Goal: Communication & Community: Connect with others

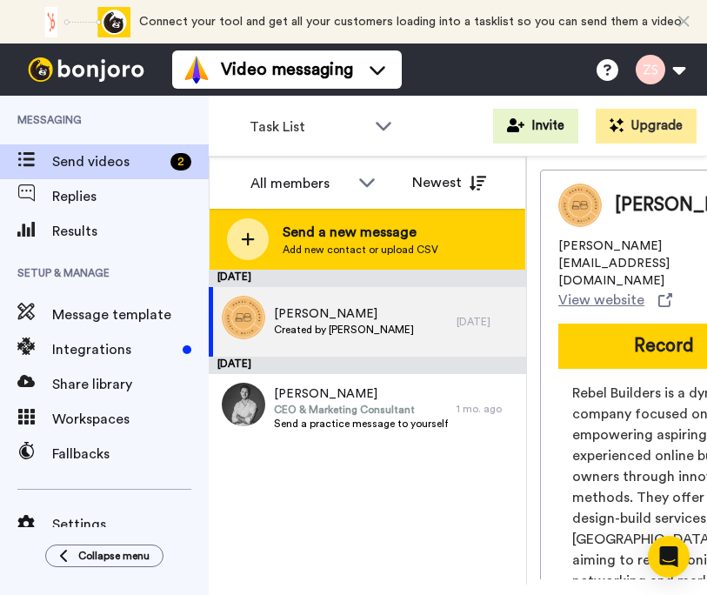
click at [328, 235] on span "Send a new message" at bounding box center [361, 232] width 156 height 21
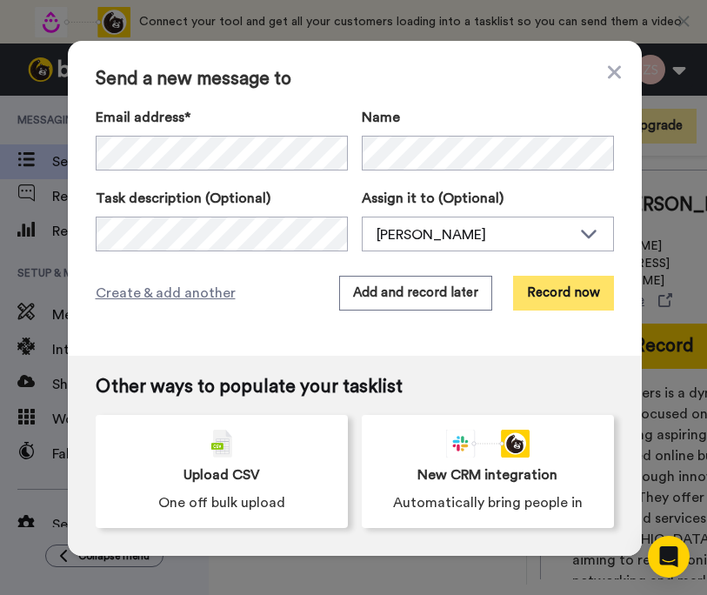
click at [578, 298] on button "Record now" at bounding box center [563, 293] width 101 height 35
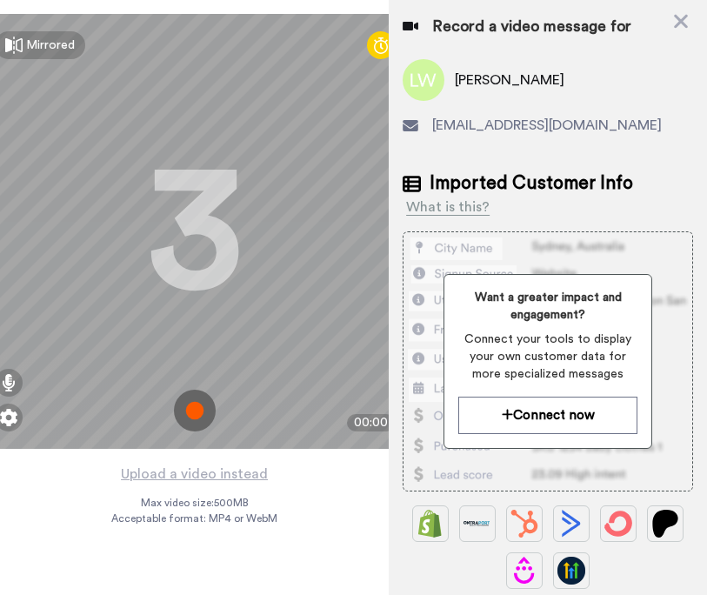
click at [195, 410] on img at bounding box center [195, 411] width 42 height 42
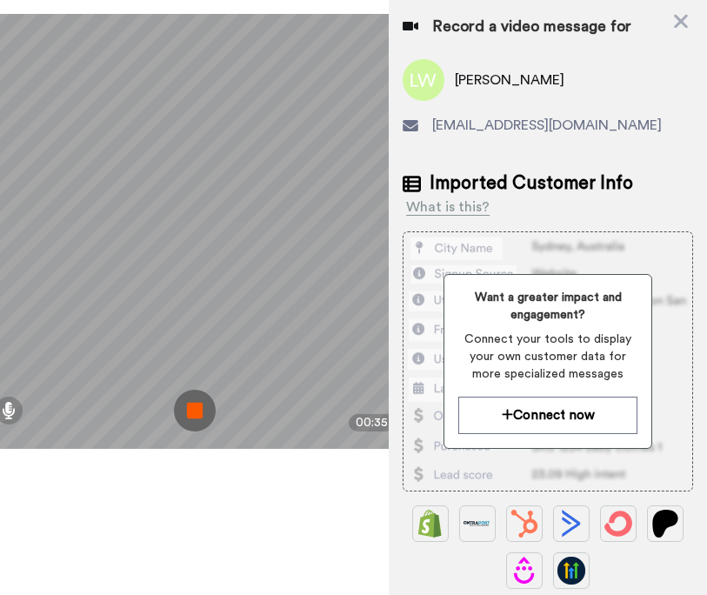
click at [198, 417] on img at bounding box center [195, 411] width 42 height 42
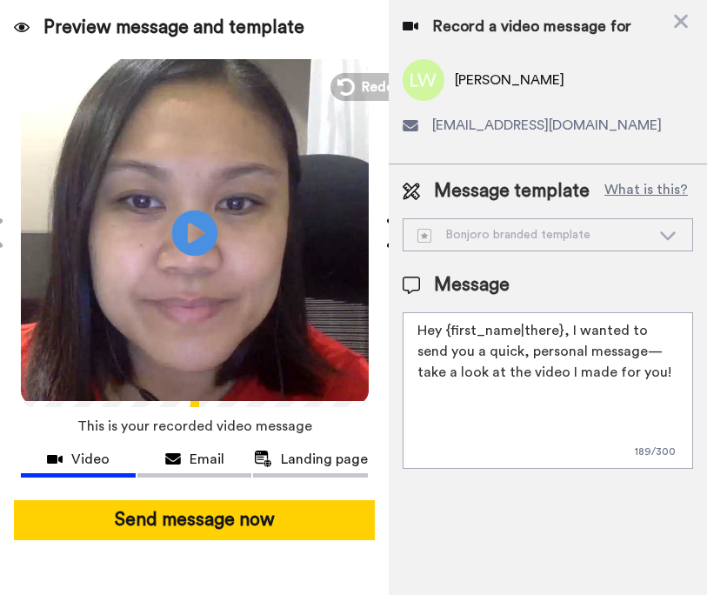
click at [189, 231] on icon "Play/Pause" at bounding box center [194, 232] width 46 height 83
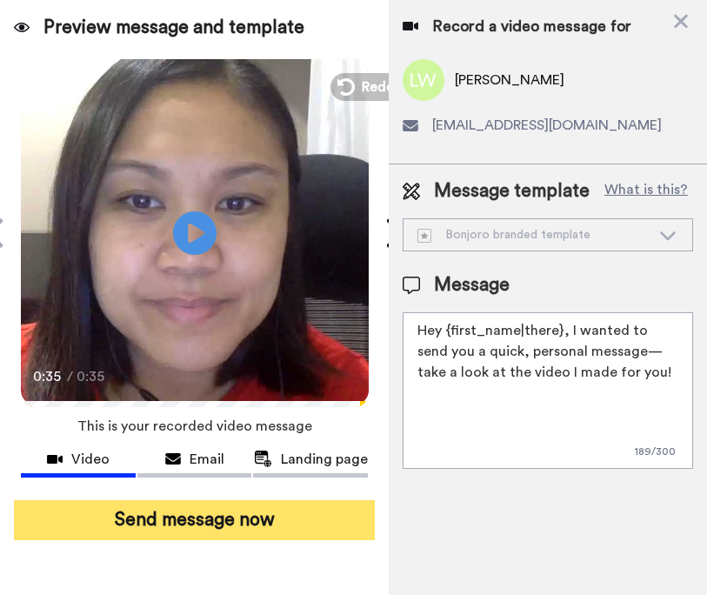
click at [221, 521] on button "Send message now" at bounding box center [194, 520] width 361 height 40
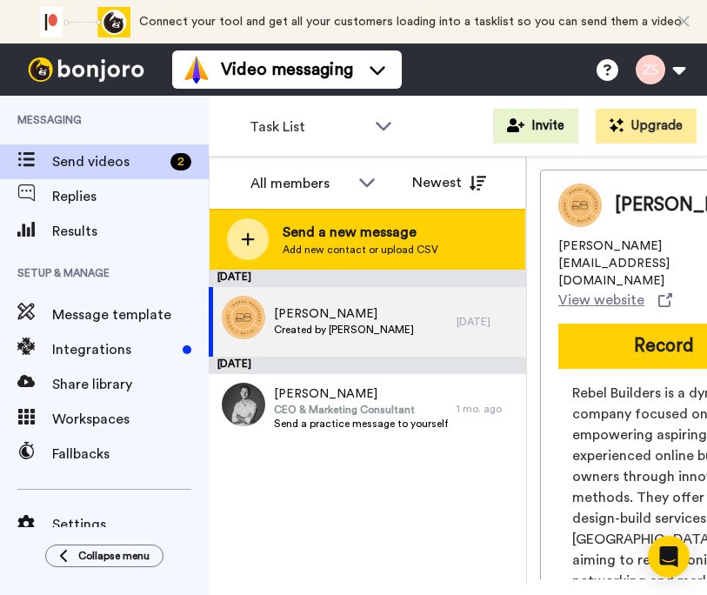
click at [333, 235] on span "Send a new message" at bounding box center [361, 232] width 156 height 21
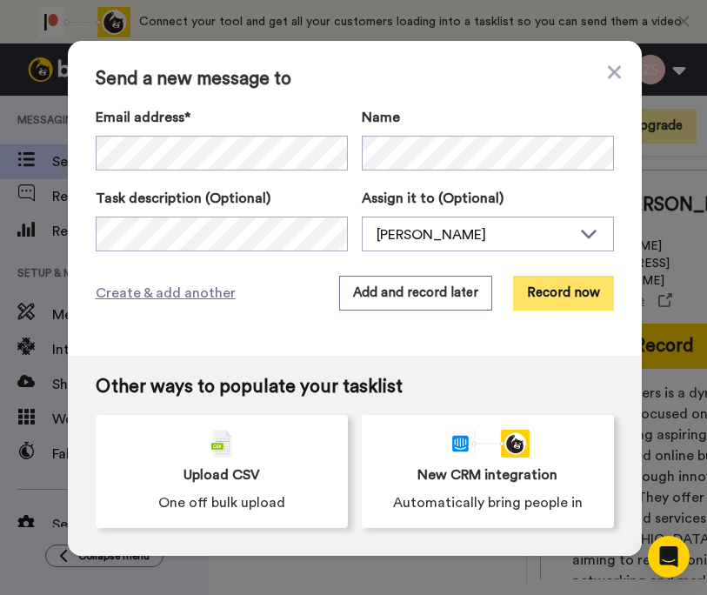
click at [569, 297] on button "Record now" at bounding box center [563, 293] width 101 height 35
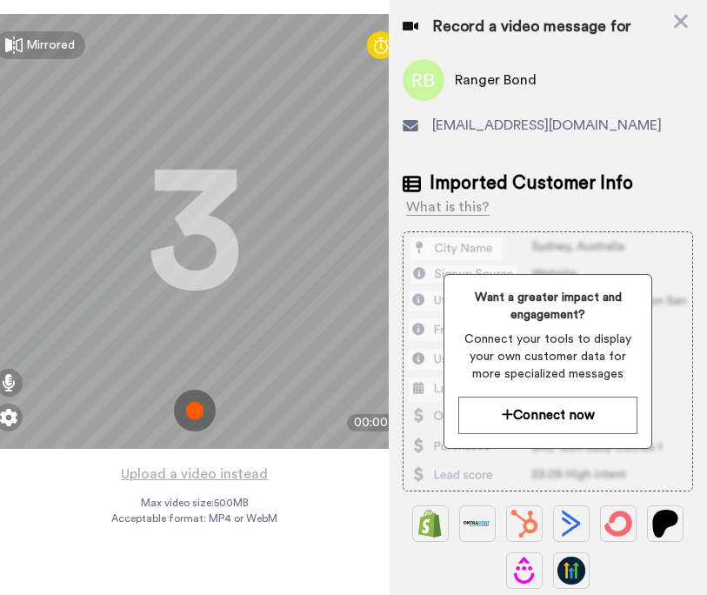
click at [194, 408] on img at bounding box center [195, 411] width 42 height 42
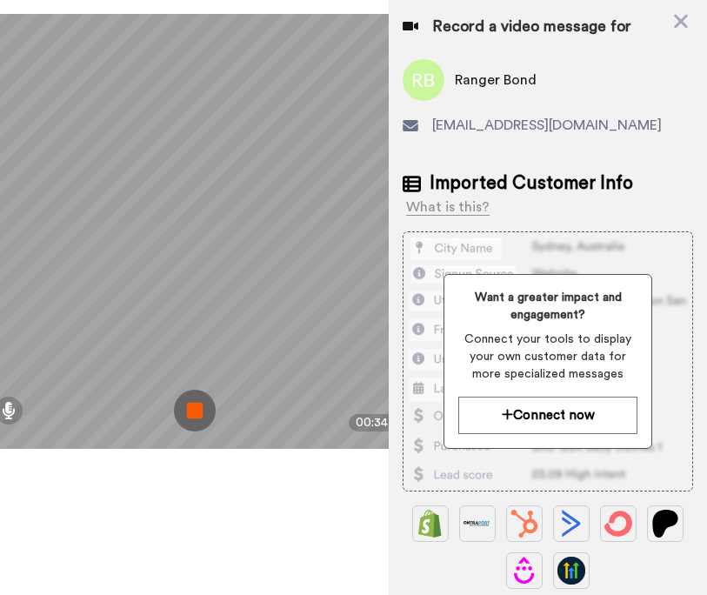
click at [193, 413] on img at bounding box center [195, 411] width 42 height 42
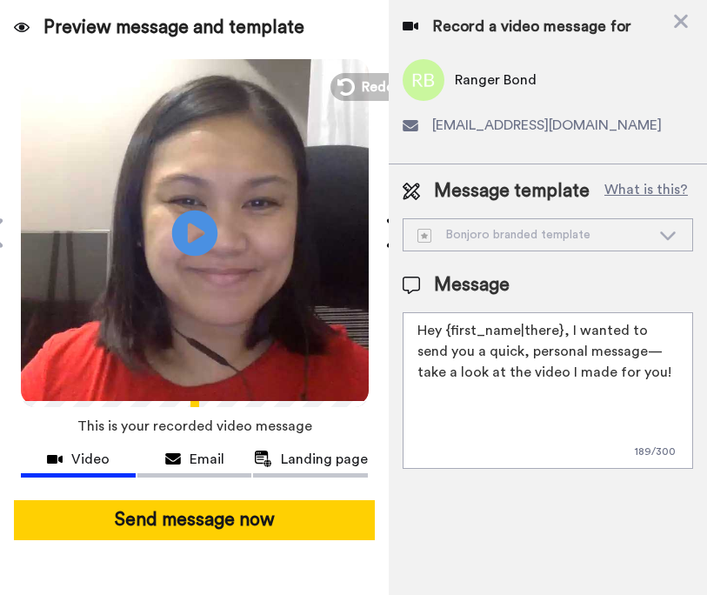
click at [202, 221] on icon at bounding box center [194, 233] width 46 height 46
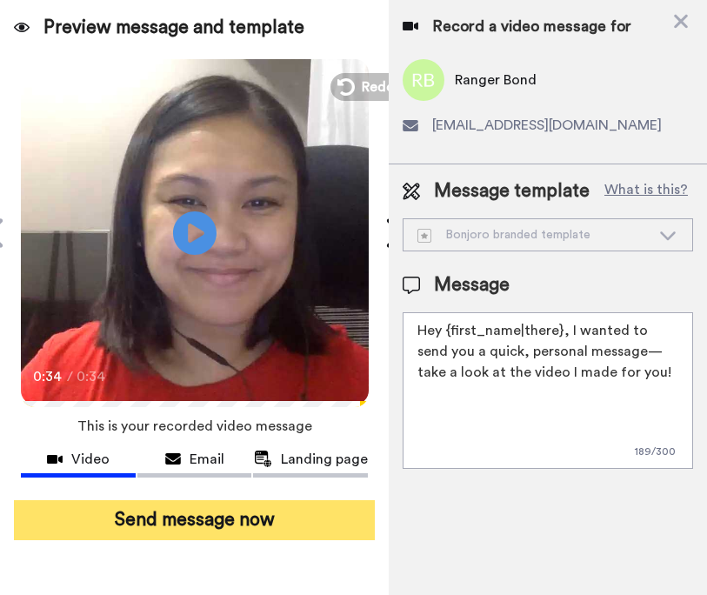
click at [202, 530] on button "Send message now" at bounding box center [194, 520] width 361 height 40
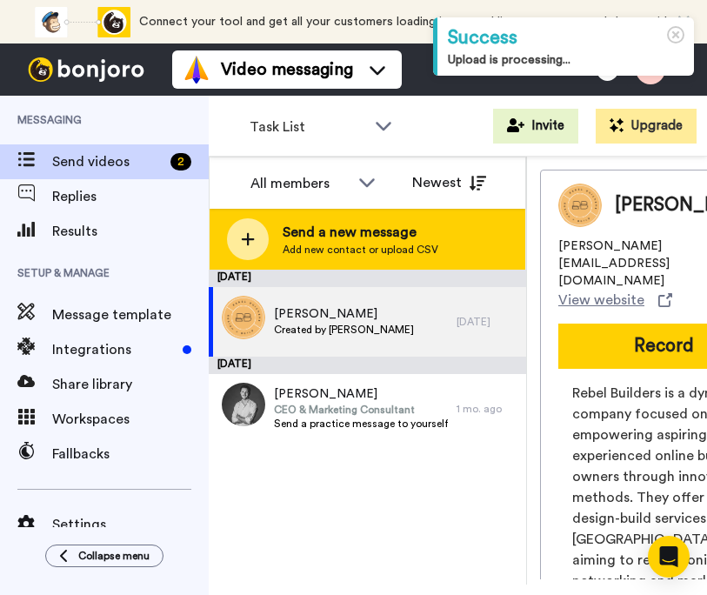
click at [358, 237] on span "Send a new message" at bounding box center [361, 232] width 156 height 21
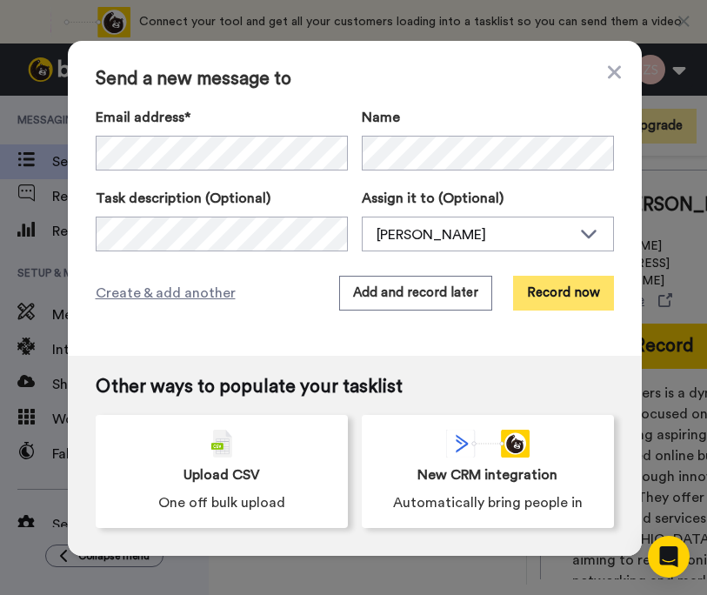
click at [552, 285] on button "Record now" at bounding box center [563, 293] width 101 height 35
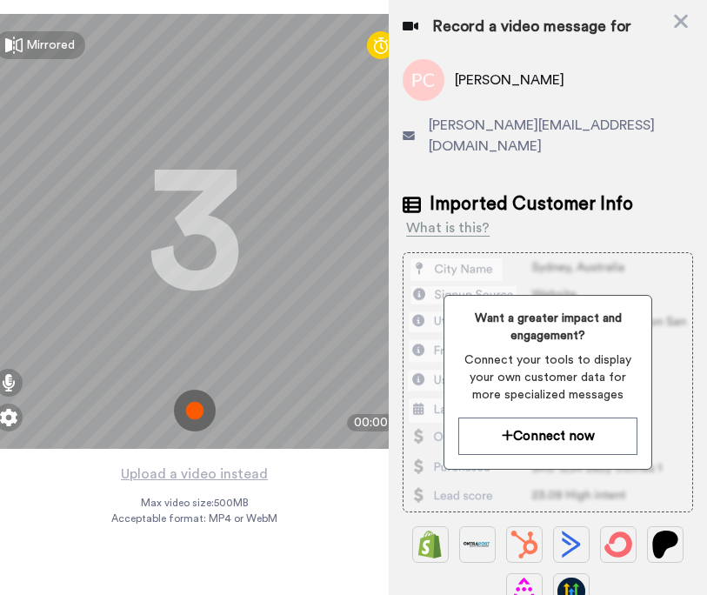
click at [195, 419] on img at bounding box center [195, 411] width 42 height 42
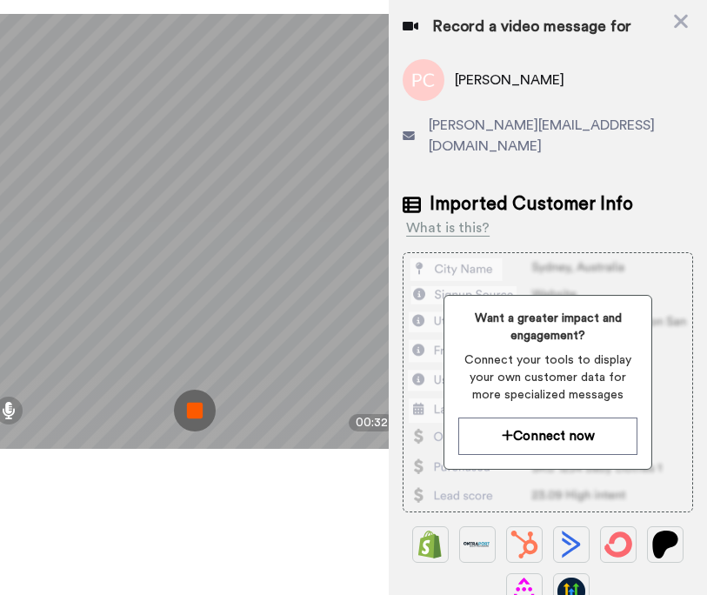
click at [195, 415] on img at bounding box center [195, 411] width 42 height 42
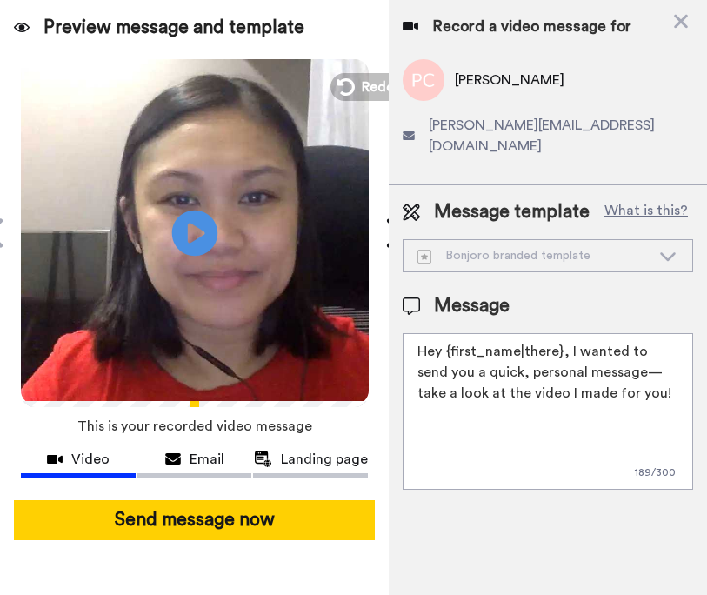
click at [211, 224] on icon at bounding box center [194, 233] width 46 height 46
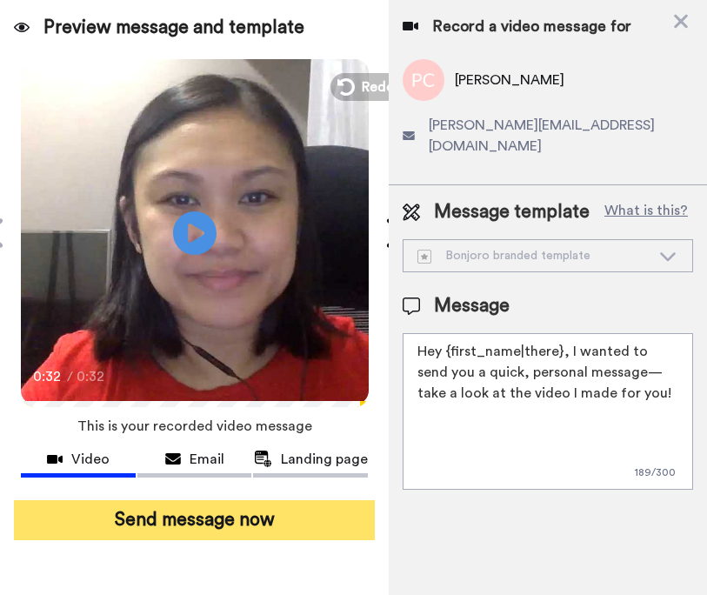
click at [205, 519] on button "Send message now" at bounding box center [194, 520] width 361 height 40
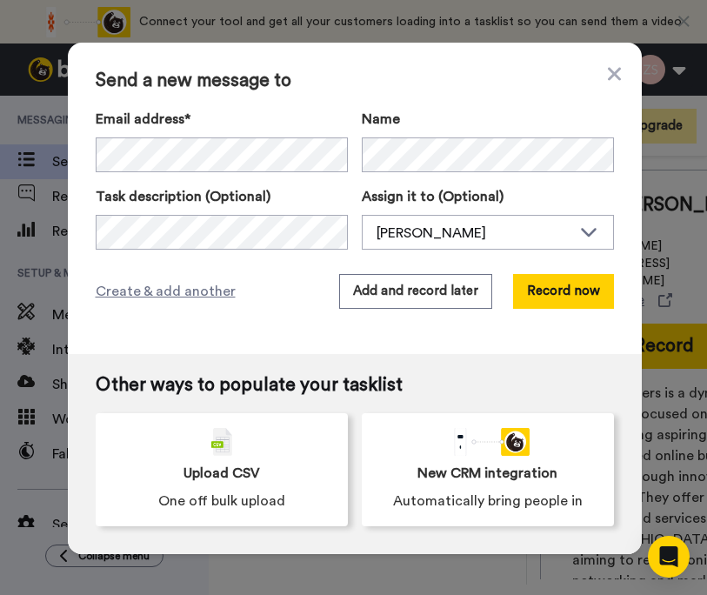
click at [328, 106] on div "Send a new message to Email address* No search result for ‘ Van Tart ’ Name Tas…" at bounding box center [355, 198] width 574 height 311
click at [563, 291] on button "Record now" at bounding box center [563, 291] width 101 height 35
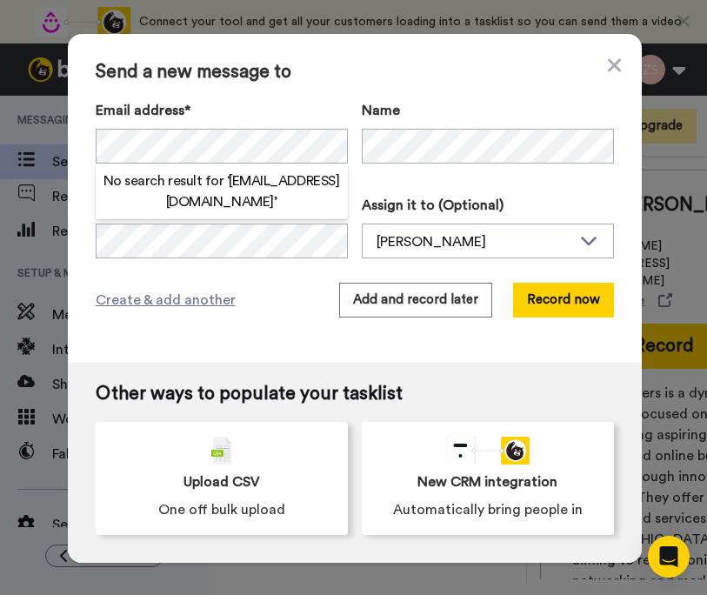
click at [459, 82] on span "Send a new message to" at bounding box center [355, 72] width 519 height 21
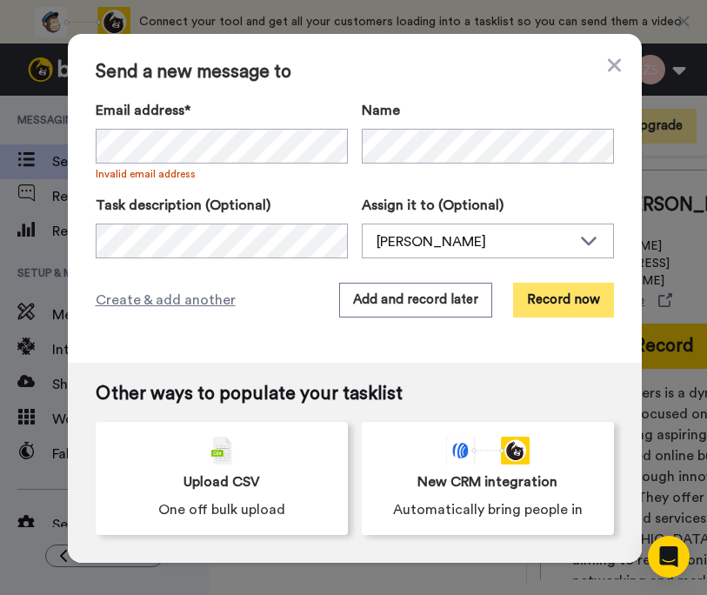
click at [550, 299] on button "Record now" at bounding box center [563, 300] width 101 height 35
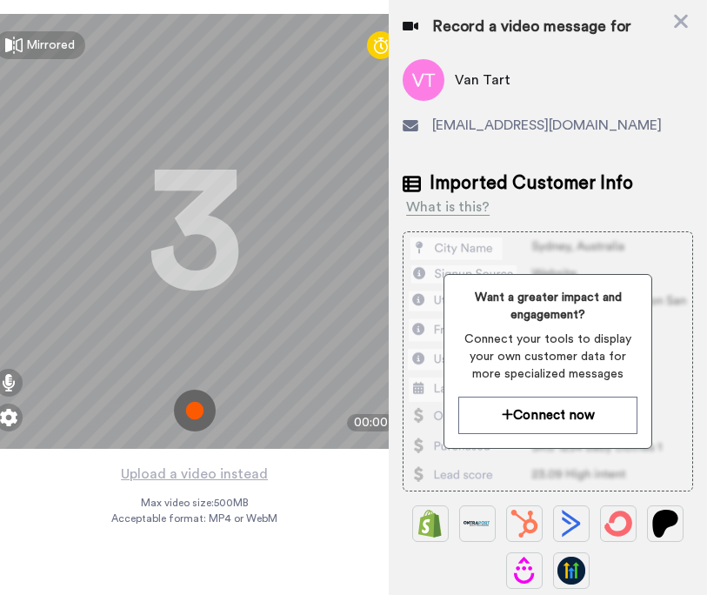
click at [193, 414] on img at bounding box center [195, 411] width 42 height 42
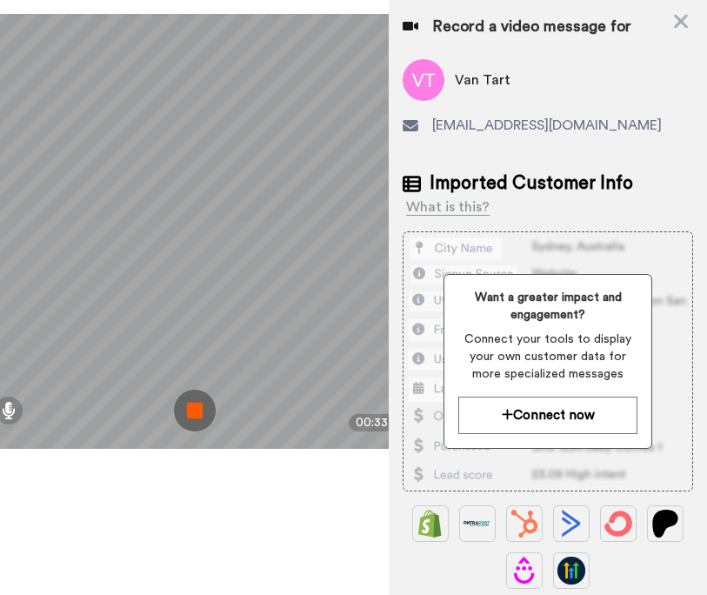
click at [197, 412] on img at bounding box center [195, 411] width 42 height 42
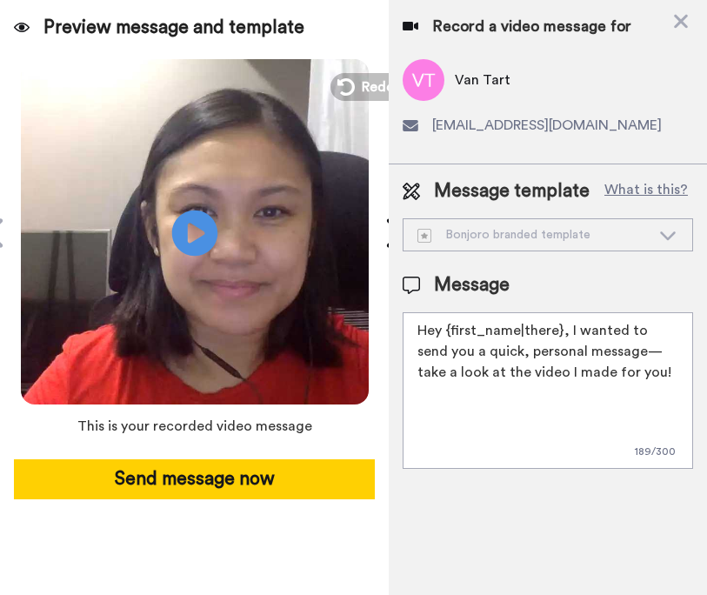
click at [202, 231] on icon at bounding box center [194, 233] width 46 height 46
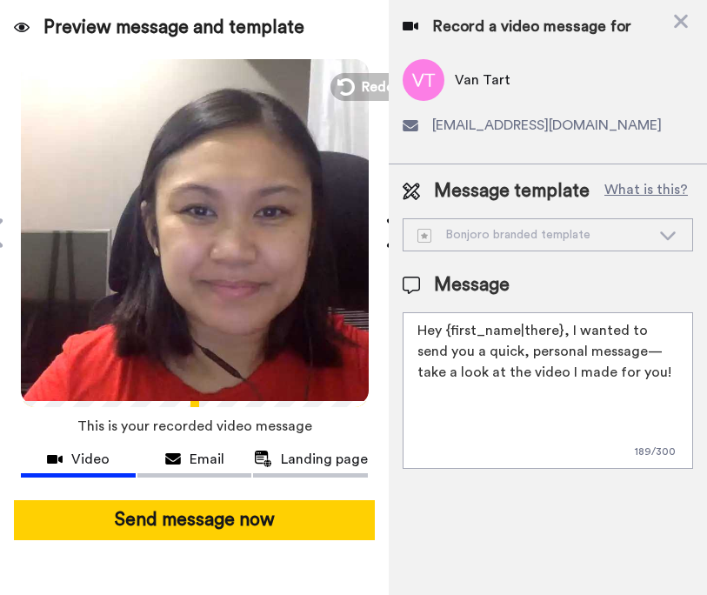
click at [669, 236] on icon at bounding box center [668, 234] width 21 height 17
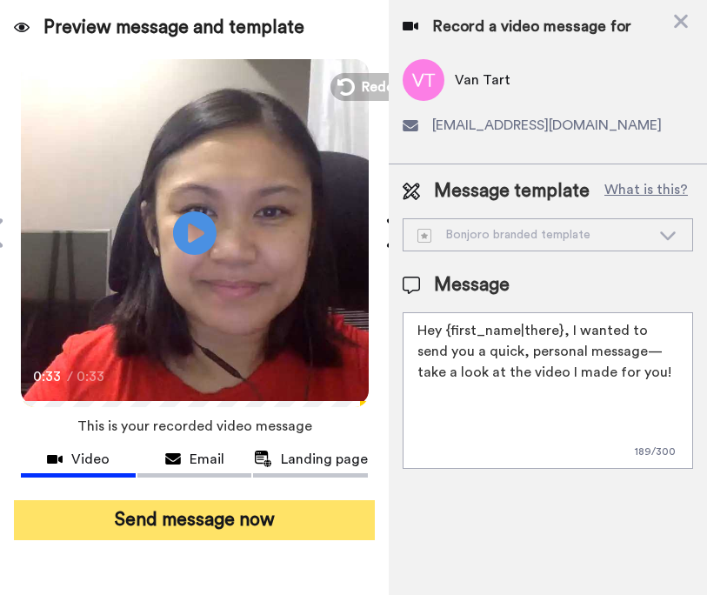
click at [298, 514] on button "Send message now" at bounding box center [194, 520] width 361 height 40
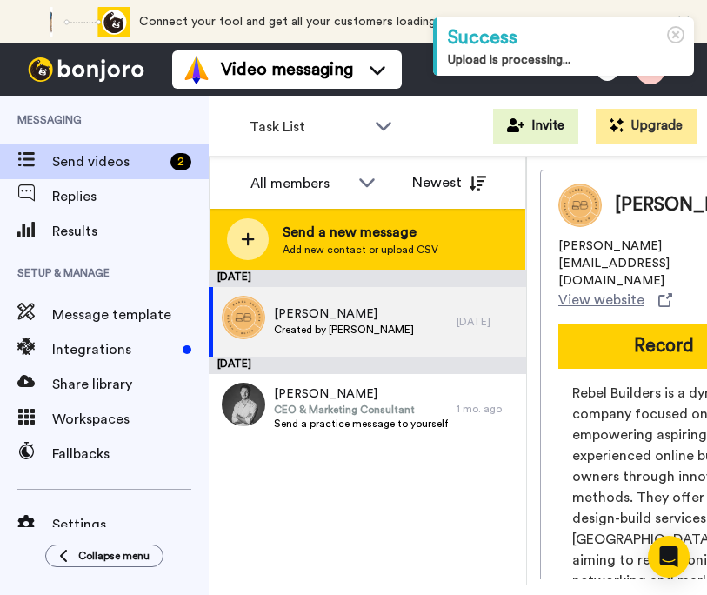
click at [359, 229] on span "Send a new message" at bounding box center [361, 232] width 156 height 21
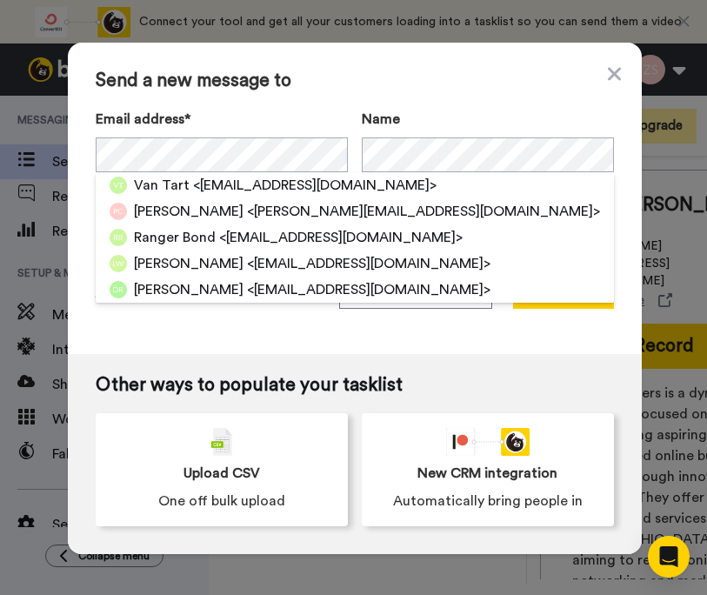
click at [408, 73] on span "Send a new message to" at bounding box center [355, 80] width 519 height 21
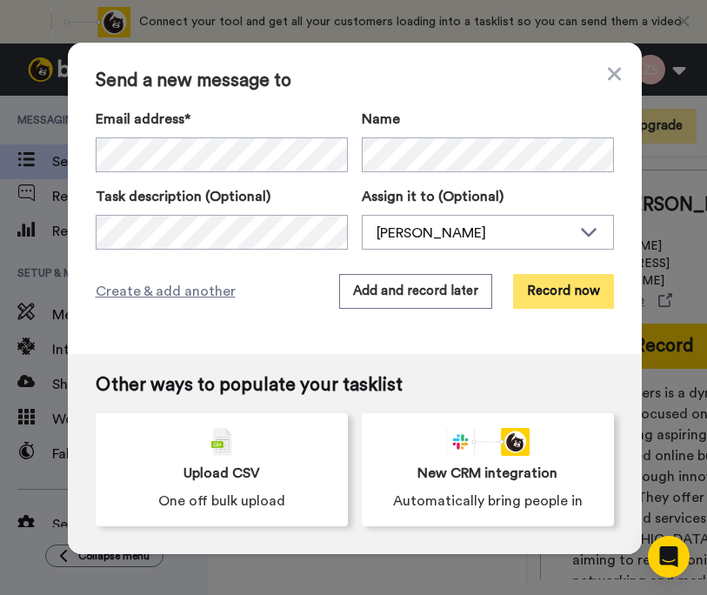
click at [587, 295] on button "Record now" at bounding box center [563, 291] width 101 height 35
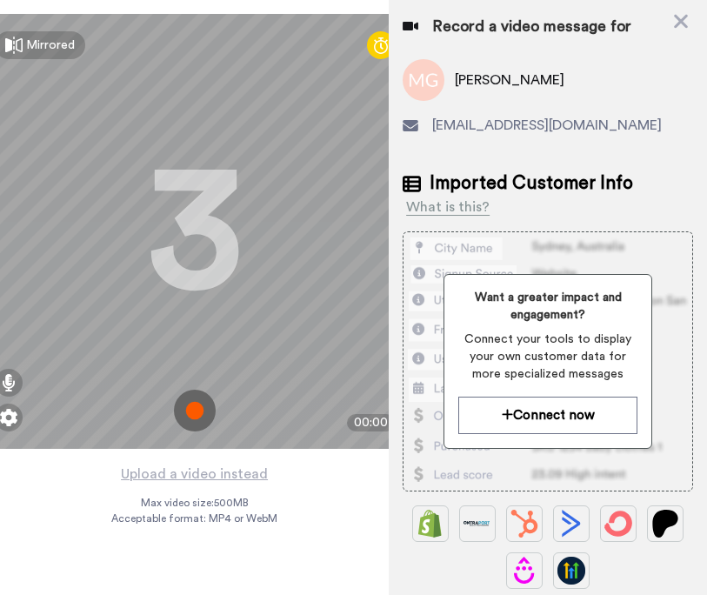
click at [214, 415] on img at bounding box center [195, 411] width 42 height 42
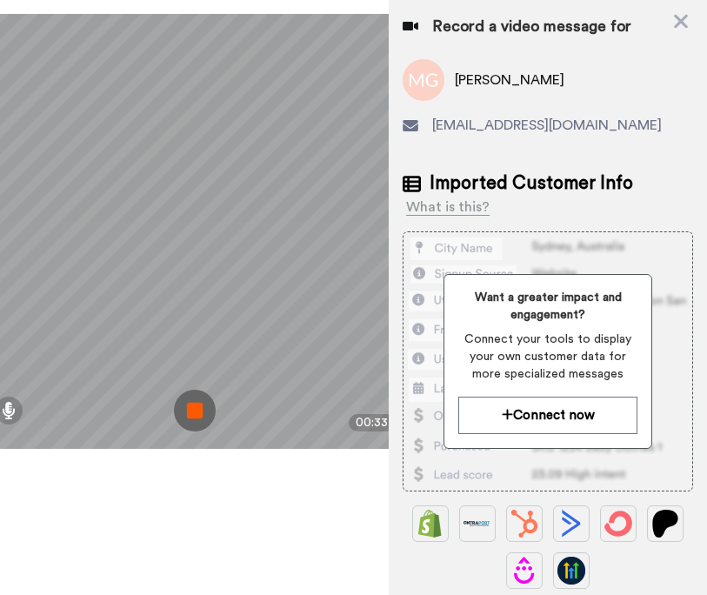
click at [216, 413] on img at bounding box center [195, 411] width 42 height 42
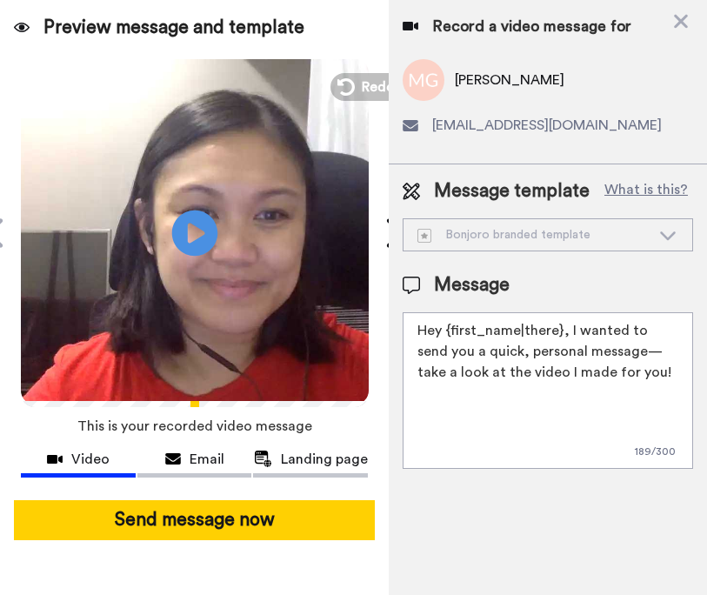
click at [211, 241] on icon "Play/Pause" at bounding box center [194, 232] width 46 height 83
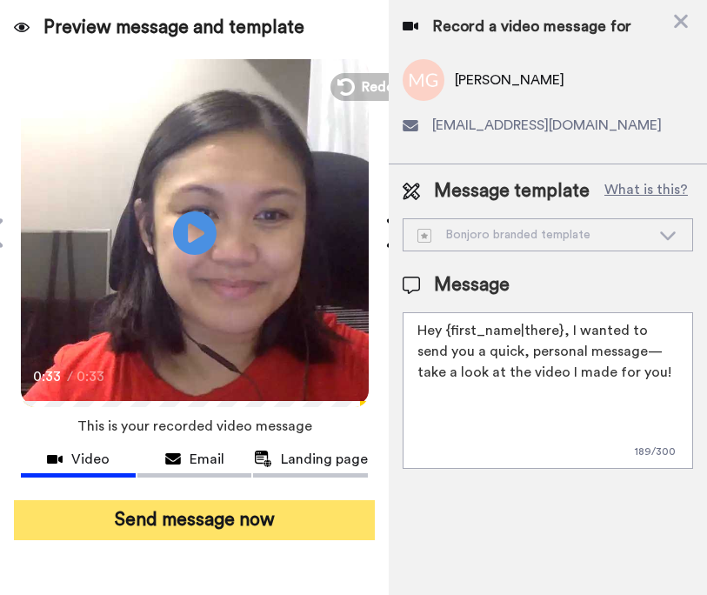
click at [231, 527] on button "Send message now" at bounding box center [194, 520] width 361 height 40
